Goal: Task Accomplishment & Management: Complete application form

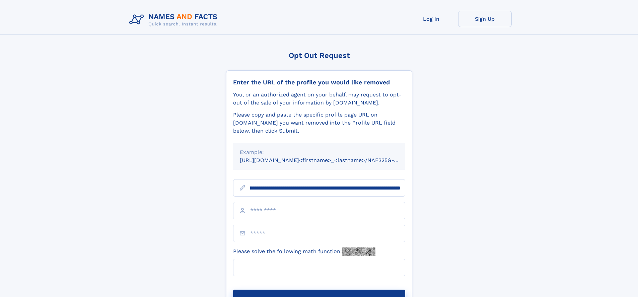
scroll to position [0, 76]
type input "**********"
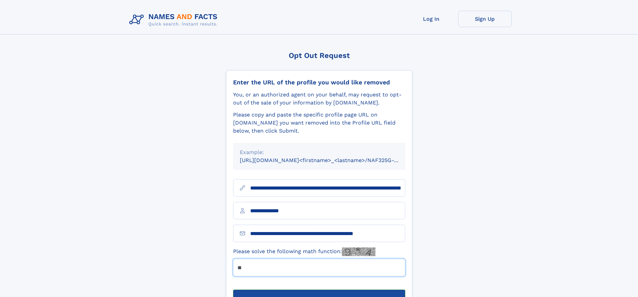
type input "**"
click at [319, 290] on button "Submit Opt Out Request" at bounding box center [319, 300] width 172 height 21
